Goal: Contribute content

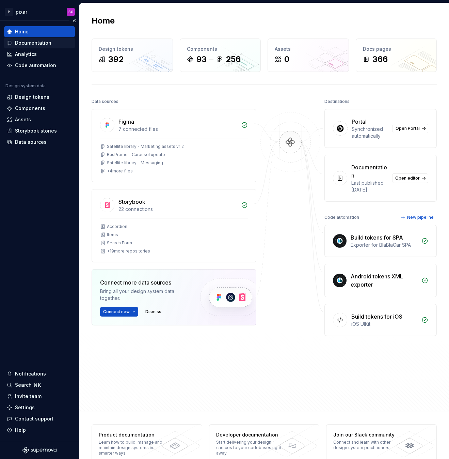
click at [34, 44] on div "Documentation" at bounding box center [33, 43] width 36 height 7
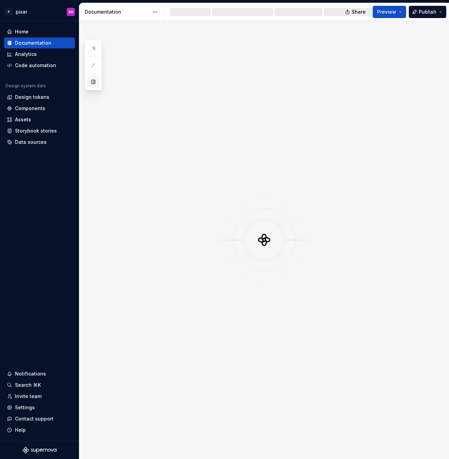
click at [92, 83] on button "button" at bounding box center [93, 82] width 12 height 12
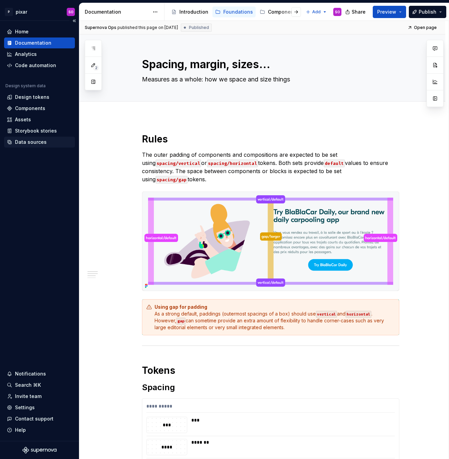
type textarea "*"
